Goal: Use online tool/utility: Use online tool/utility

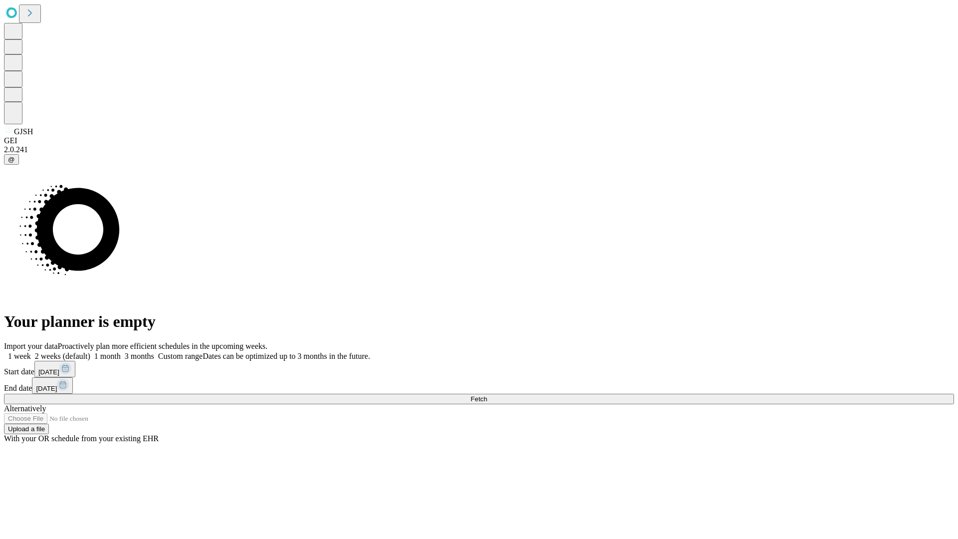
click at [487, 395] on span "Fetch" at bounding box center [479, 398] width 16 height 7
